Goal: Book appointment/travel/reservation

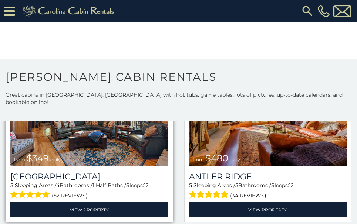
scroll to position [111, 0]
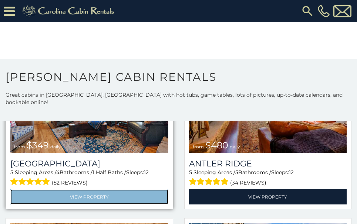
click at [108, 191] on link "View Property" at bounding box center [89, 197] width 158 height 15
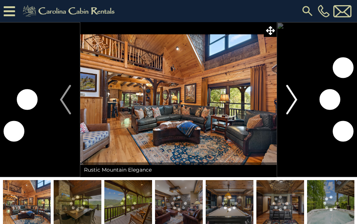
click at [296, 96] on img "Next" at bounding box center [291, 100] width 11 height 30
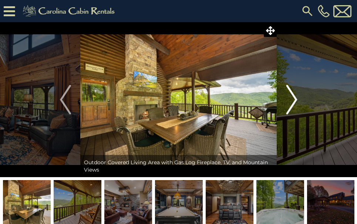
click at [294, 96] on img "Next" at bounding box center [291, 100] width 11 height 30
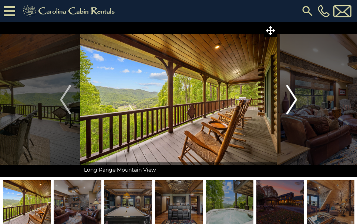
click at [294, 96] on img "Next" at bounding box center [291, 100] width 11 height 30
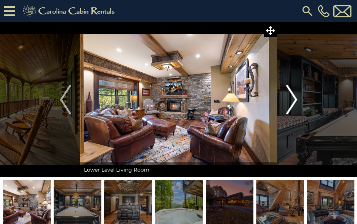
click at [294, 96] on img "Next" at bounding box center [291, 100] width 11 height 30
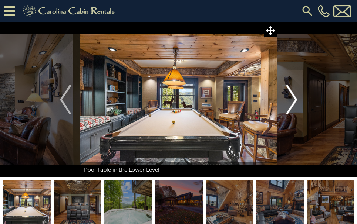
click at [294, 96] on img "Next" at bounding box center [291, 100] width 11 height 30
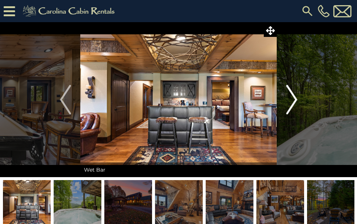
click at [294, 96] on img "Next" at bounding box center [291, 100] width 11 height 30
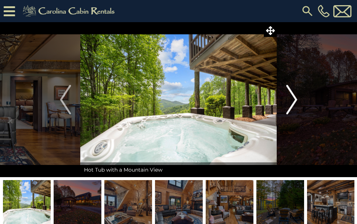
click at [294, 96] on img "Next" at bounding box center [291, 100] width 11 height 30
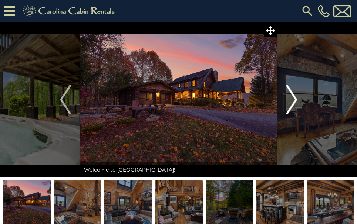
click at [294, 96] on img "Next" at bounding box center [291, 100] width 11 height 30
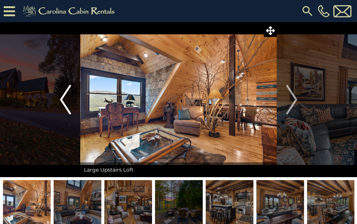
click at [63, 94] on img "Previous" at bounding box center [65, 100] width 11 height 30
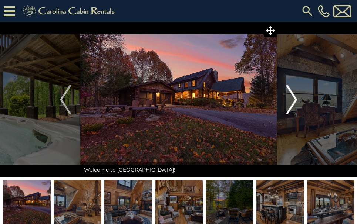
click at [293, 94] on img "Next" at bounding box center [291, 100] width 11 height 30
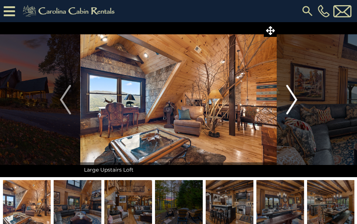
click at [293, 94] on img "Next" at bounding box center [291, 100] width 11 height 30
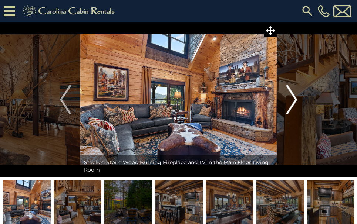
click at [293, 94] on img "Next" at bounding box center [291, 100] width 11 height 30
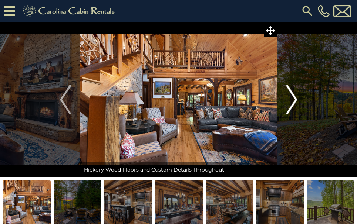
click at [293, 94] on img "Next" at bounding box center [291, 100] width 11 height 30
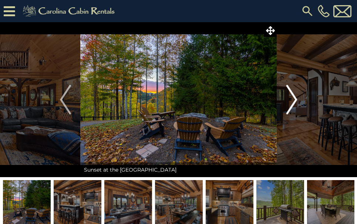
click at [293, 94] on img "Next" at bounding box center [291, 100] width 11 height 30
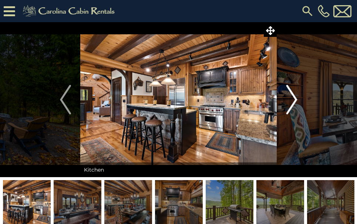
click at [293, 94] on img "Next" at bounding box center [291, 100] width 11 height 30
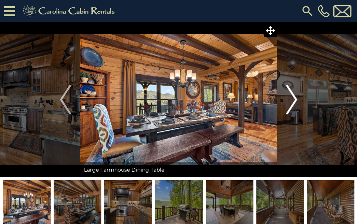
click at [293, 94] on img "Next" at bounding box center [291, 100] width 11 height 30
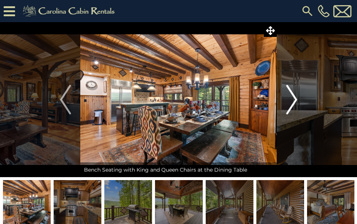
click at [293, 94] on img "Next" at bounding box center [291, 100] width 11 height 30
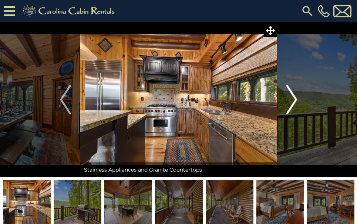
click at [293, 94] on img "Next" at bounding box center [291, 100] width 11 height 30
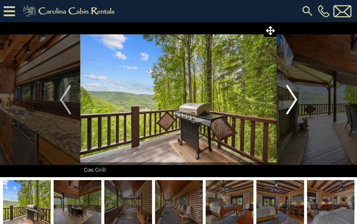
click at [293, 94] on img "Next" at bounding box center [291, 100] width 11 height 30
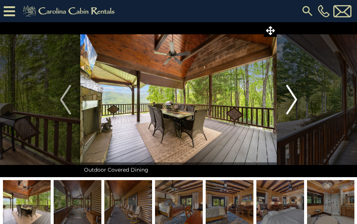
click at [293, 94] on img "Next" at bounding box center [291, 100] width 11 height 30
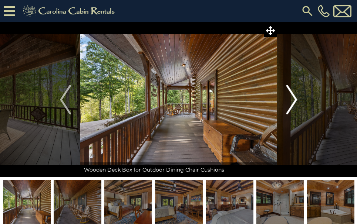
click at [293, 94] on img "Next" at bounding box center [291, 100] width 11 height 30
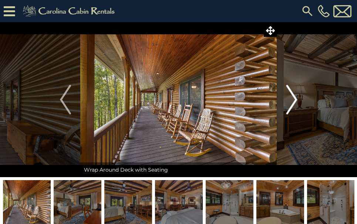
click at [293, 94] on img "Next" at bounding box center [291, 100] width 11 height 30
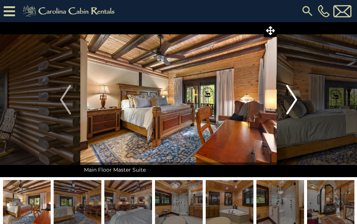
click at [293, 94] on img "Next" at bounding box center [291, 100] width 11 height 30
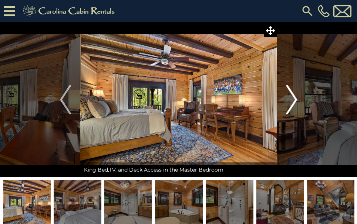
click at [293, 94] on img "Next" at bounding box center [291, 100] width 11 height 30
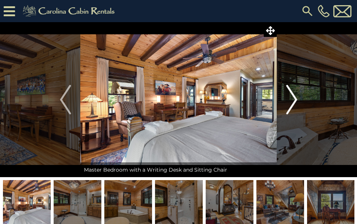
click at [293, 94] on img "Next" at bounding box center [291, 100] width 11 height 30
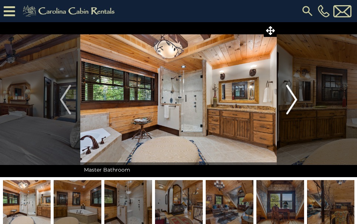
click at [293, 94] on img "Next" at bounding box center [291, 100] width 11 height 30
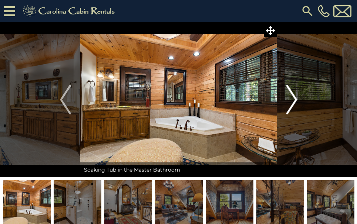
click at [293, 94] on img "Next" at bounding box center [291, 100] width 11 height 30
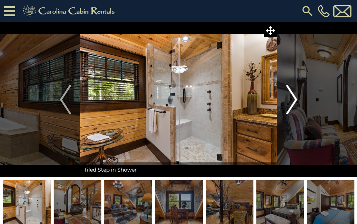
click at [293, 94] on img "Next" at bounding box center [291, 100] width 11 height 30
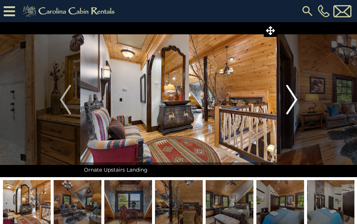
click at [293, 94] on img "Next" at bounding box center [291, 100] width 11 height 30
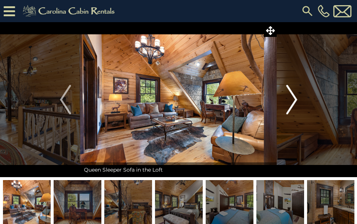
click at [293, 94] on img "Next" at bounding box center [291, 100] width 11 height 30
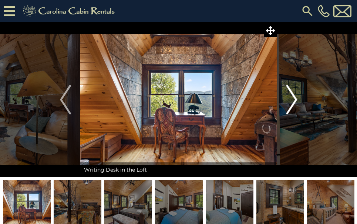
click at [293, 94] on img "Next" at bounding box center [291, 100] width 11 height 30
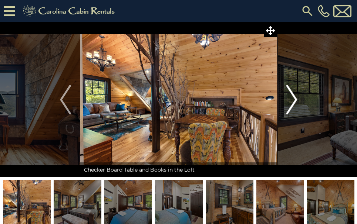
click at [293, 94] on img "Next" at bounding box center [291, 100] width 11 height 30
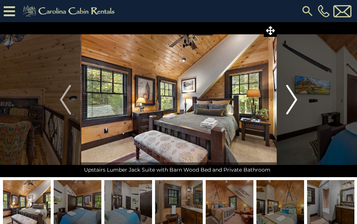
click at [293, 94] on img "Next" at bounding box center [291, 100] width 11 height 30
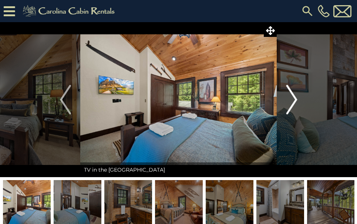
click at [293, 94] on img "Next" at bounding box center [291, 100] width 11 height 30
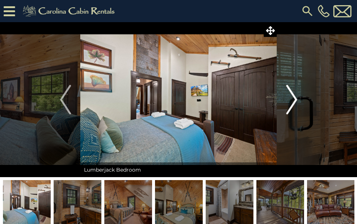
click at [293, 94] on img "Next" at bounding box center [291, 100] width 11 height 30
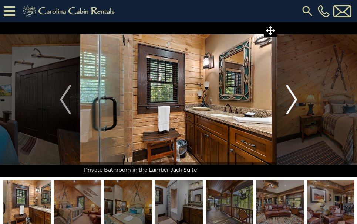
click at [293, 94] on img "Next" at bounding box center [291, 100] width 11 height 30
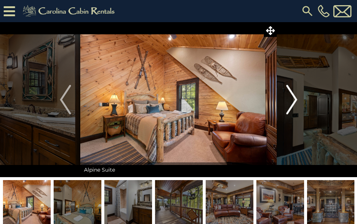
click at [293, 94] on img "Next" at bounding box center [291, 100] width 11 height 30
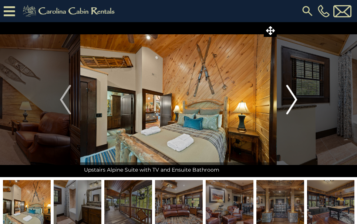
click at [293, 94] on img "Next" at bounding box center [291, 100] width 11 height 30
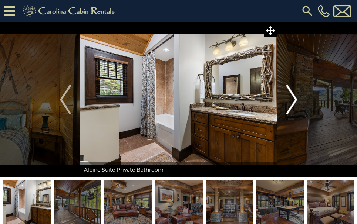
click at [293, 94] on img "Next" at bounding box center [291, 100] width 11 height 30
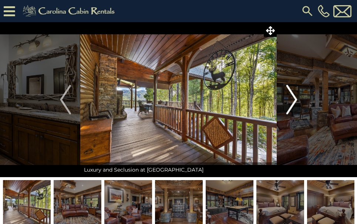
click at [293, 94] on img "Next" at bounding box center [291, 100] width 11 height 30
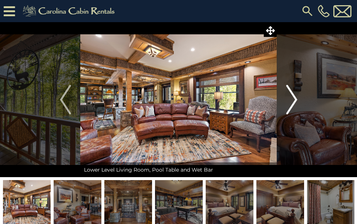
click at [293, 94] on img "Next" at bounding box center [291, 100] width 11 height 30
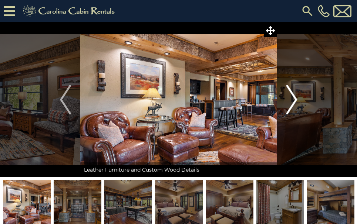
click at [293, 94] on img "Next" at bounding box center [291, 100] width 11 height 30
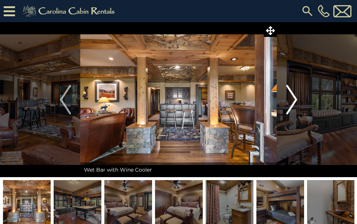
click at [293, 94] on img "Next" at bounding box center [291, 100] width 11 height 30
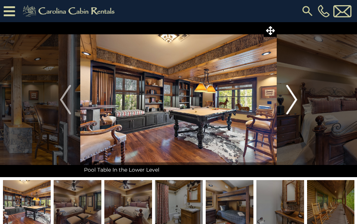
click at [293, 94] on img "Next" at bounding box center [291, 100] width 11 height 30
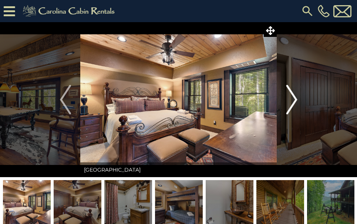
click at [293, 94] on img "Next" at bounding box center [291, 100] width 11 height 30
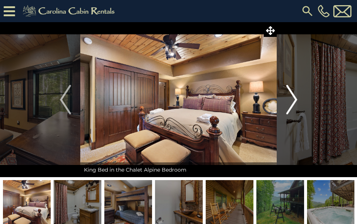
click at [293, 94] on img "Next" at bounding box center [291, 100] width 11 height 30
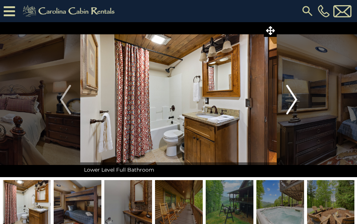
click at [293, 94] on img "Next" at bounding box center [291, 100] width 11 height 30
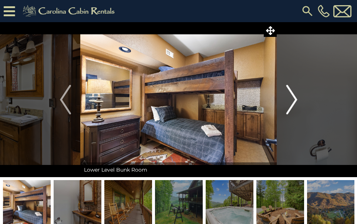
click at [293, 94] on img "Next" at bounding box center [291, 100] width 11 height 30
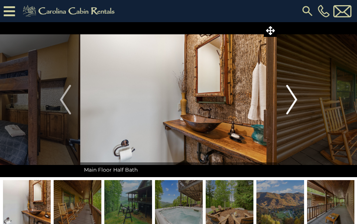
click at [293, 94] on img "Next" at bounding box center [291, 100] width 11 height 30
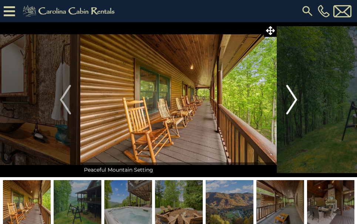
click at [293, 94] on img "Next" at bounding box center [291, 100] width 11 height 30
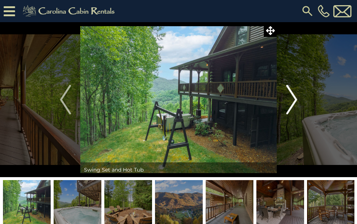
click at [293, 94] on img "Next" at bounding box center [291, 100] width 11 height 30
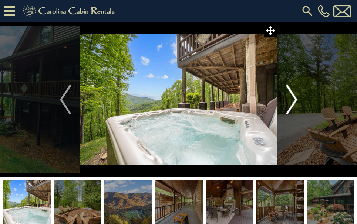
click at [293, 94] on img "Next" at bounding box center [291, 100] width 11 height 30
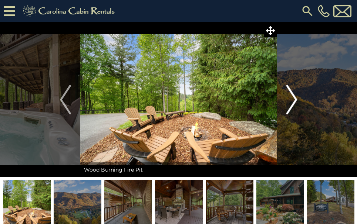
click at [293, 94] on img "Next" at bounding box center [291, 100] width 11 height 30
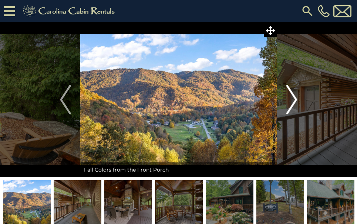
click at [293, 94] on img "Next" at bounding box center [291, 100] width 11 height 30
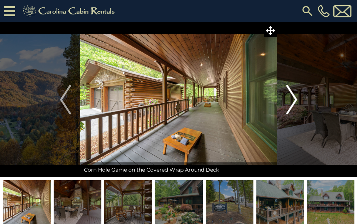
click at [293, 94] on img "Next" at bounding box center [291, 100] width 11 height 30
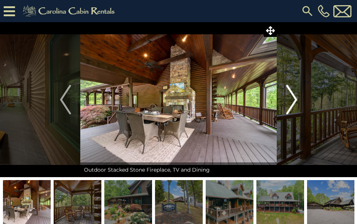
click at [293, 94] on img "Next" at bounding box center [291, 100] width 11 height 30
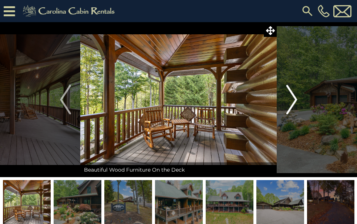
click at [293, 94] on img "Next" at bounding box center [291, 100] width 11 height 30
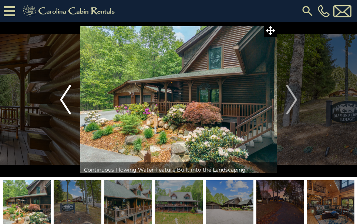
click at [61, 91] on img "Previous" at bounding box center [65, 100] width 11 height 30
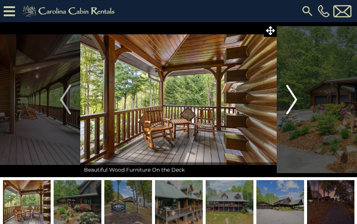
click at [291, 96] on img "Next" at bounding box center [291, 100] width 11 height 30
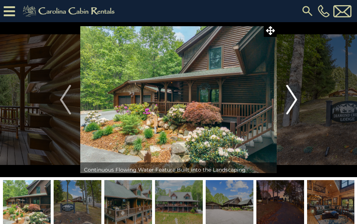
click at [291, 96] on img "Next" at bounding box center [291, 100] width 11 height 30
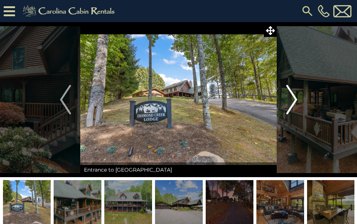
click at [291, 96] on img "Next" at bounding box center [291, 100] width 11 height 30
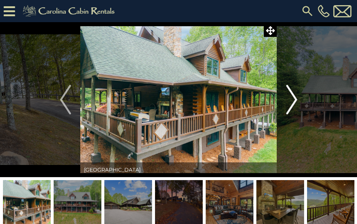
click at [291, 96] on img "Next" at bounding box center [291, 100] width 11 height 30
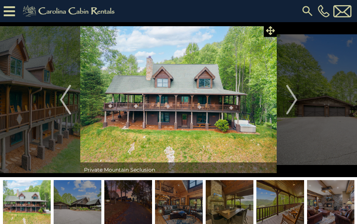
click at [268, 31] on icon at bounding box center [270, 30] width 9 height 9
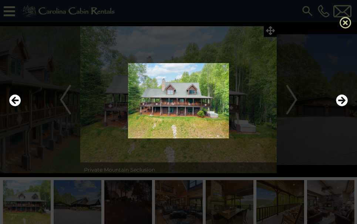
click at [343, 24] on icon at bounding box center [345, 23] width 12 height 12
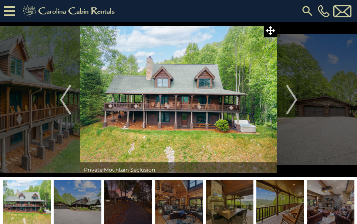
click at [6, 16] on icon at bounding box center [9, 11] width 11 height 13
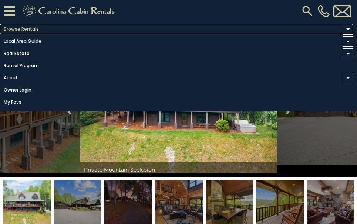
click at [16, 31] on link "Browse Rentals" at bounding box center [176, 29] width 353 height 10
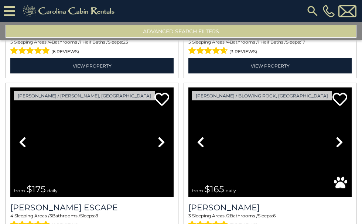
scroll to position [185, 0]
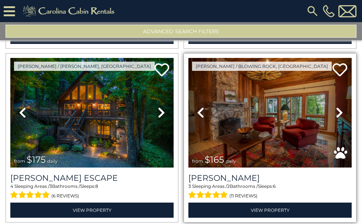
click at [336, 107] on icon at bounding box center [339, 113] width 7 height 12
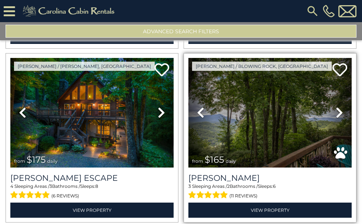
click at [336, 107] on icon at bounding box center [339, 113] width 7 height 12
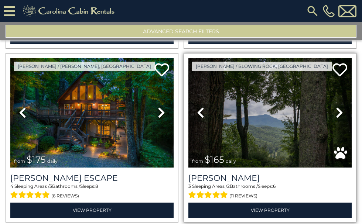
click at [336, 107] on icon at bounding box center [339, 113] width 7 height 12
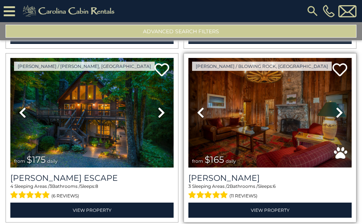
click at [336, 107] on icon at bounding box center [339, 113] width 7 height 12
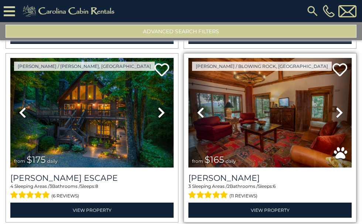
click at [336, 107] on icon at bounding box center [339, 113] width 7 height 12
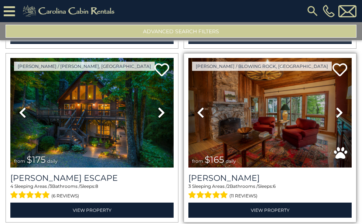
click at [336, 107] on icon at bounding box center [339, 113] width 7 height 12
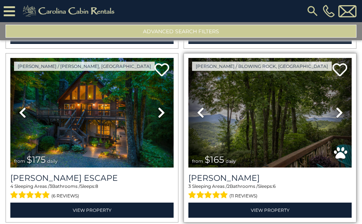
click at [336, 107] on icon at bounding box center [339, 113] width 7 height 12
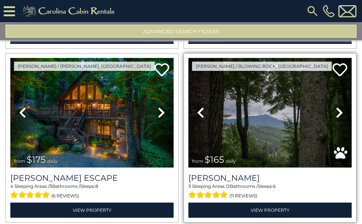
click at [336, 107] on icon at bounding box center [339, 113] width 7 height 12
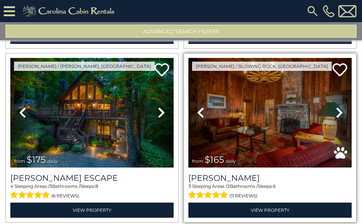
click at [336, 107] on icon at bounding box center [339, 113] width 7 height 12
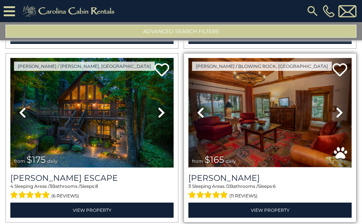
click at [270, 116] on img at bounding box center [269, 112] width 163 height 109
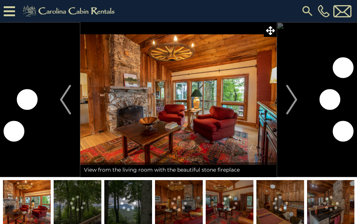
click at [268, 210] on img at bounding box center [280, 203] width 48 height 46
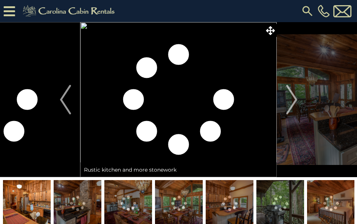
click at [70, 218] on img at bounding box center [78, 203] width 48 height 46
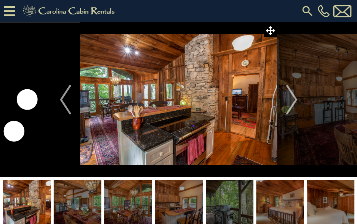
click at [209, 193] on img at bounding box center [229, 203] width 48 height 46
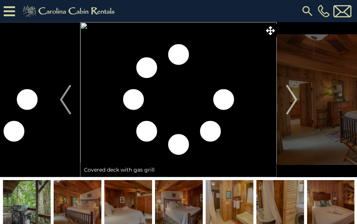
click at [287, 201] on img at bounding box center [280, 203] width 48 height 46
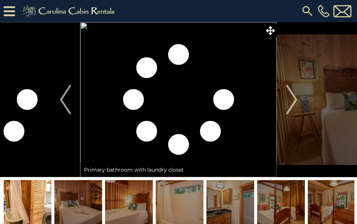
click at [319, 199] on img at bounding box center [331, 203] width 48 height 46
